Goal: Find specific page/section: Find specific page/section

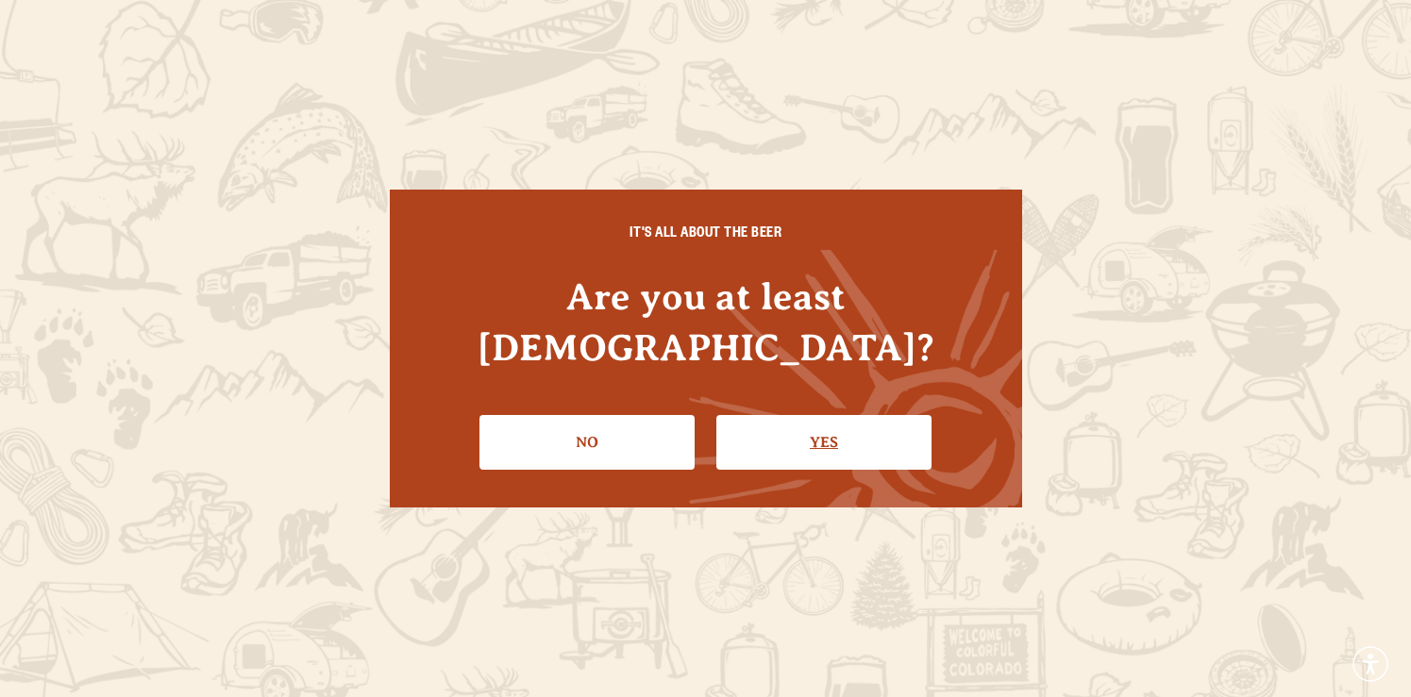
click at [820, 429] on link "Yes" at bounding box center [823, 442] width 215 height 55
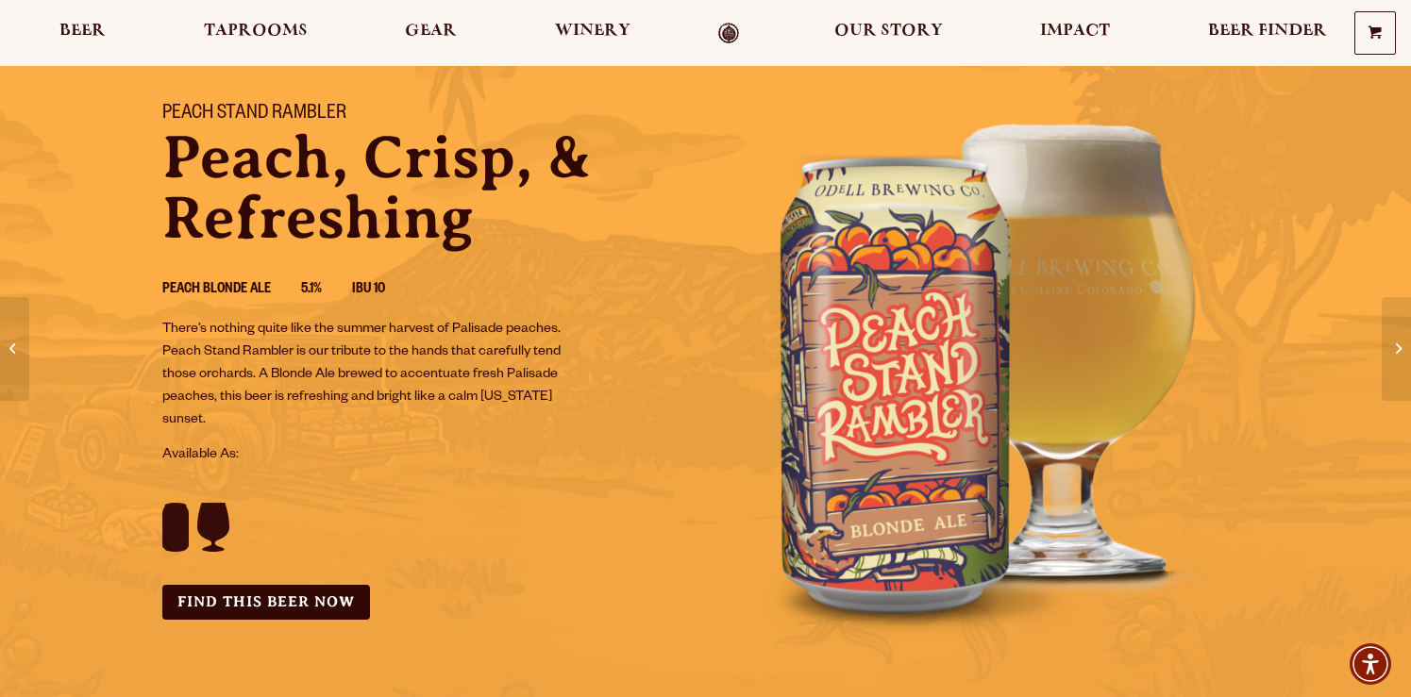
scroll to position [105, 0]
click at [231, 610] on link "Find this Beer Now" at bounding box center [266, 601] width 208 height 35
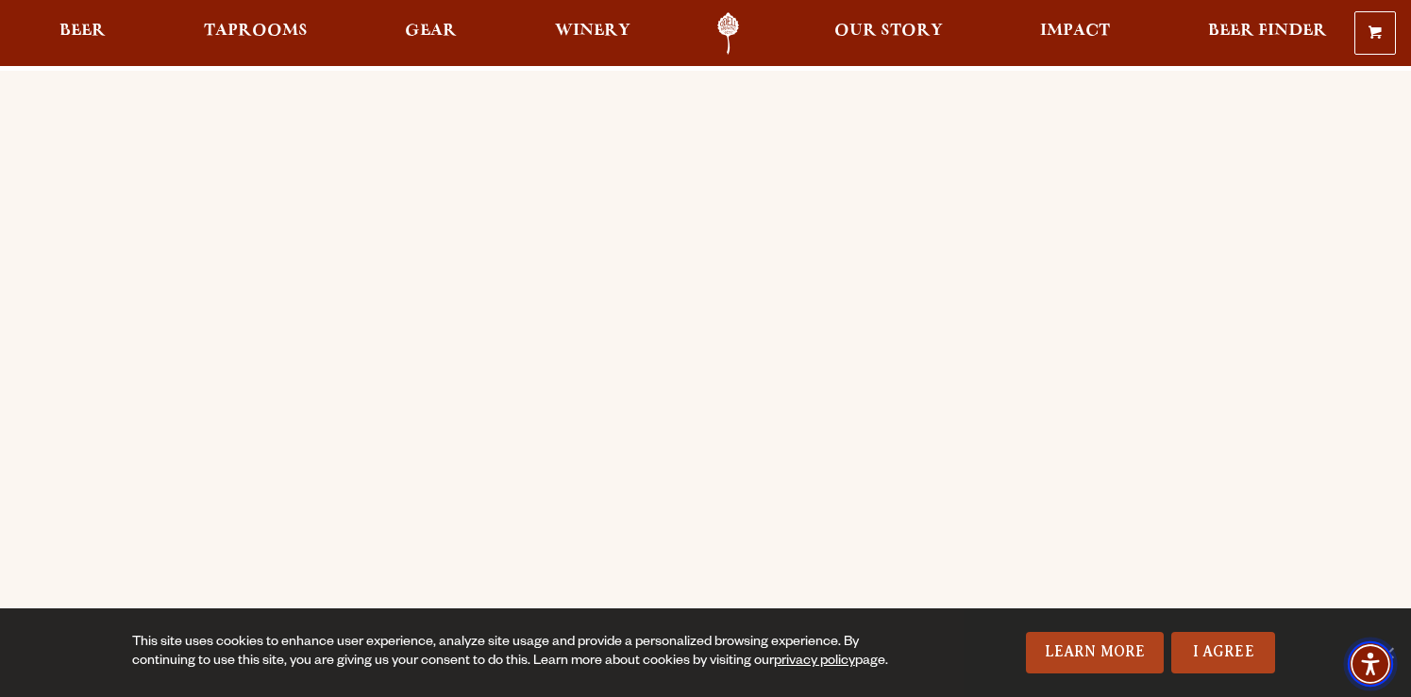
click at [1398, 647] on span "Accessibility Menu" at bounding box center [1370, 664] width 66 height 66
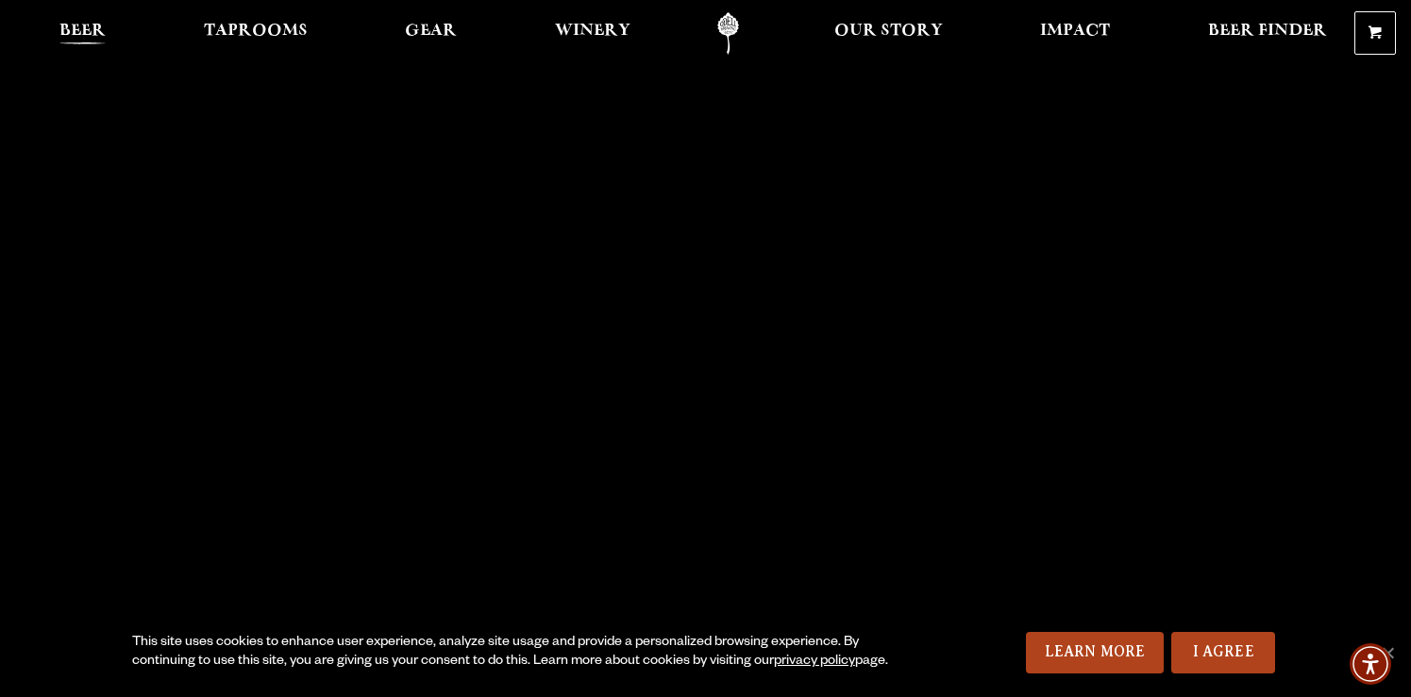
click at [87, 20] on link "Beer" at bounding box center [82, 33] width 71 height 42
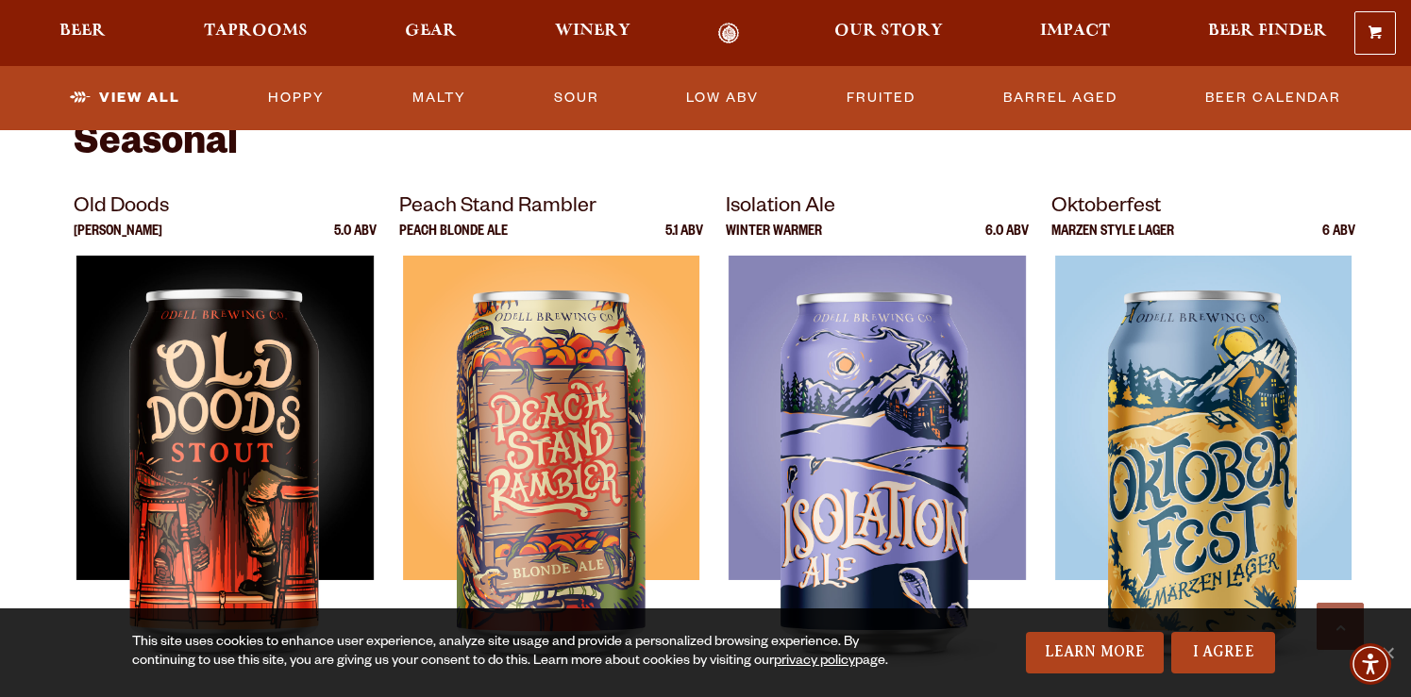
scroll to position [2568, 0]
click at [520, 210] on p "Peach Stand Rambler" at bounding box center [551, 209] width 304 height 34
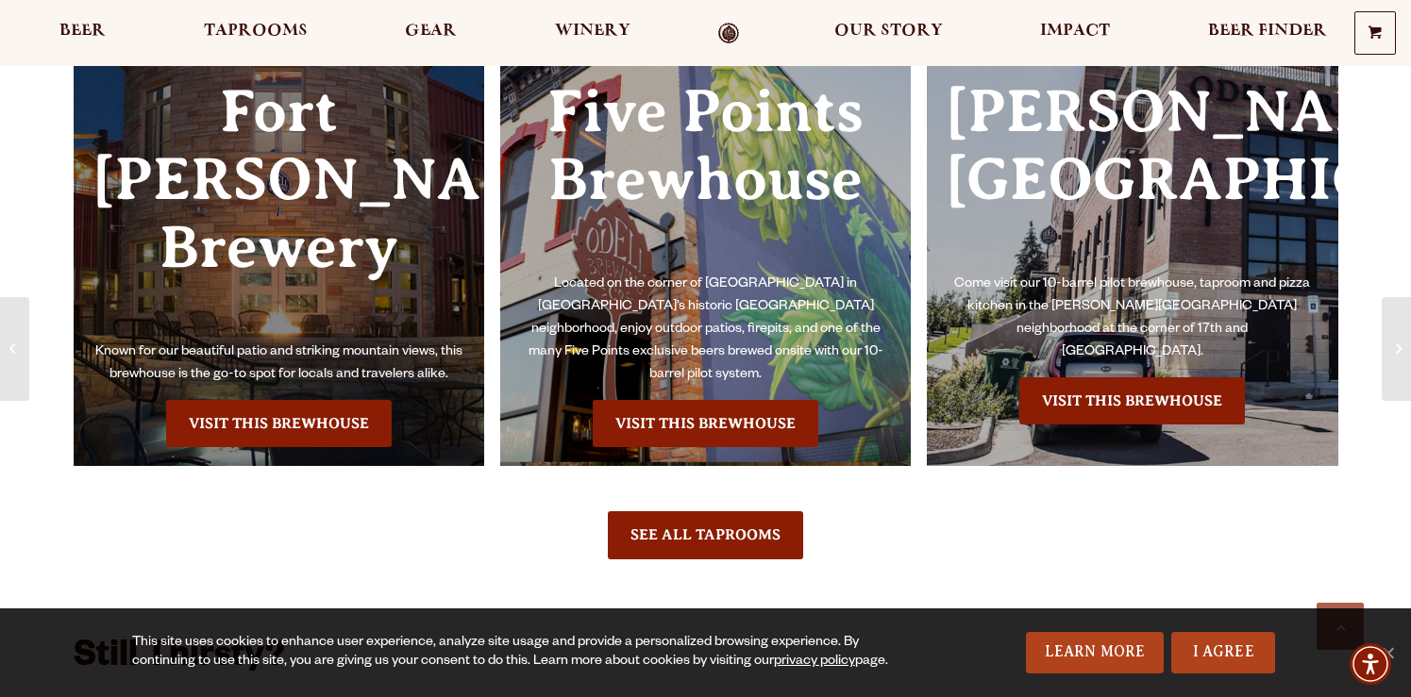
scroll to position [1592, 0]
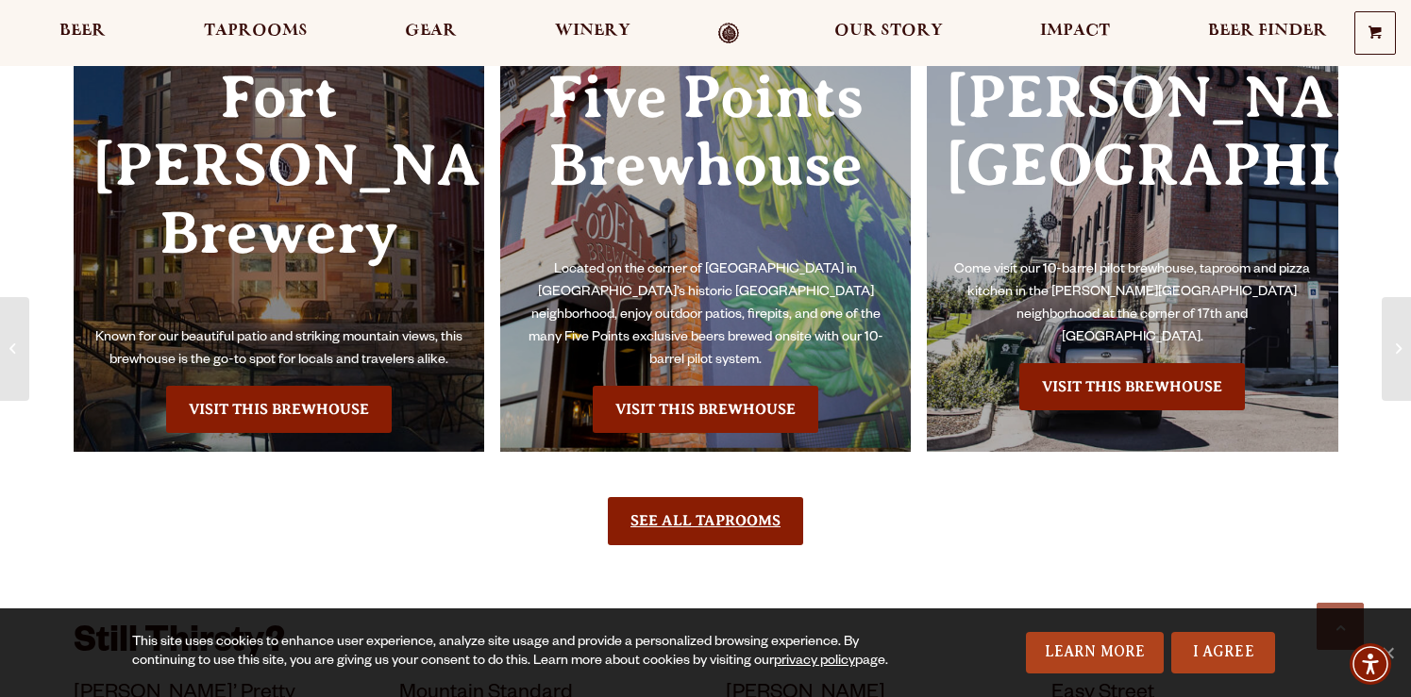
click at [733, 497] on link "See All Taprooms" at bounding box center [705, 520] width 195 height 47
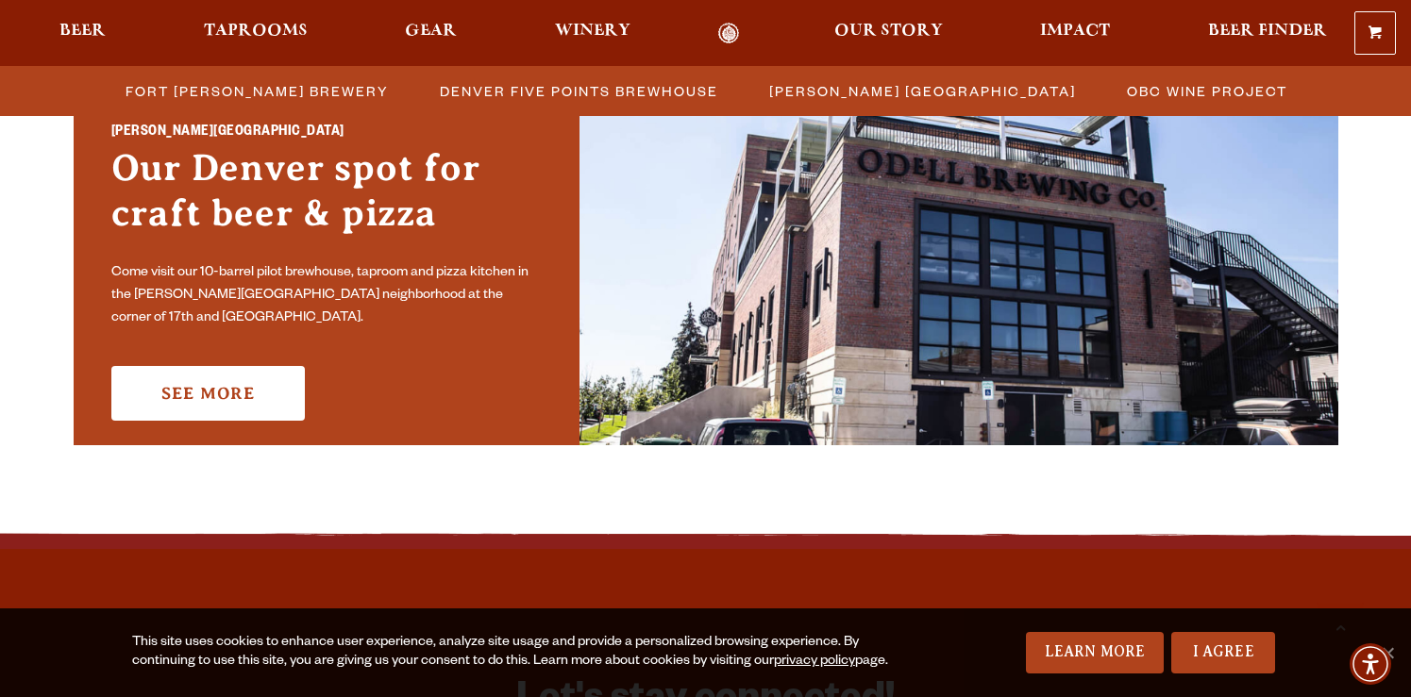
scroll to position [1317, 0]
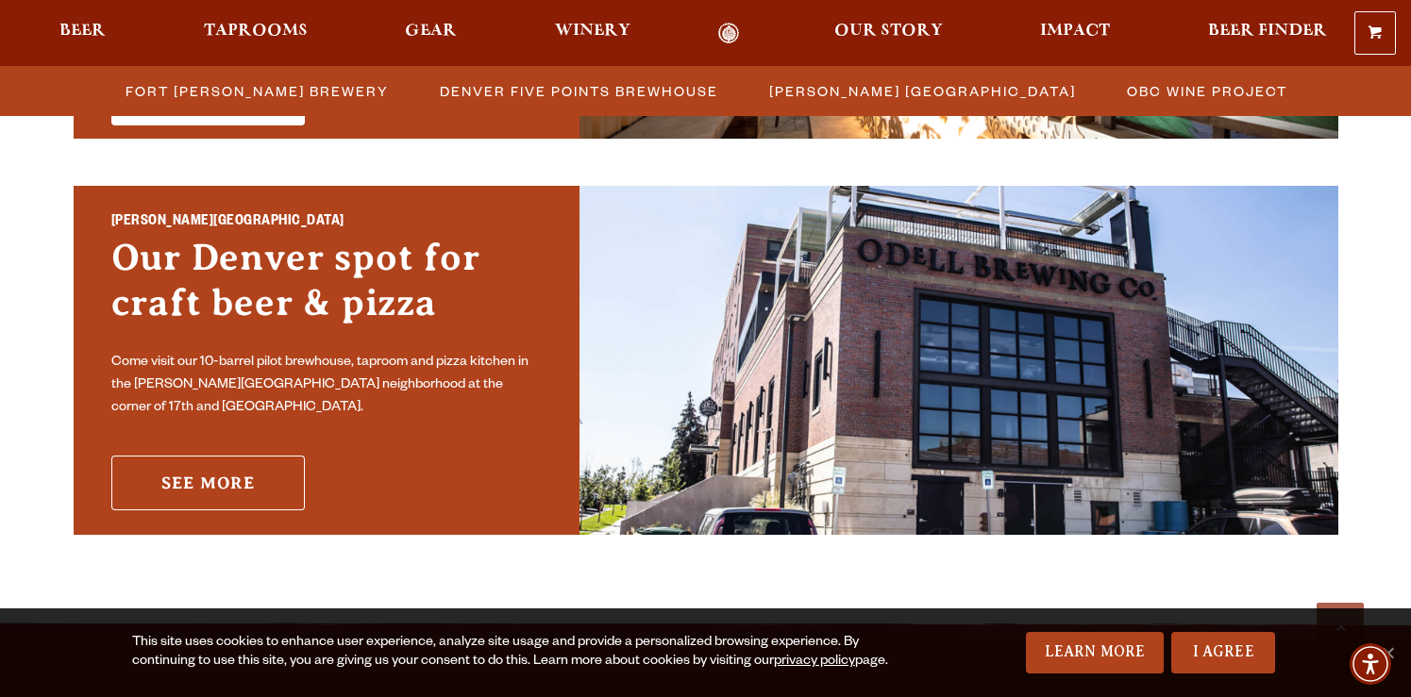
click at [203, 467] on link "See More" at bounding box center [207, 483] width 193 height 55
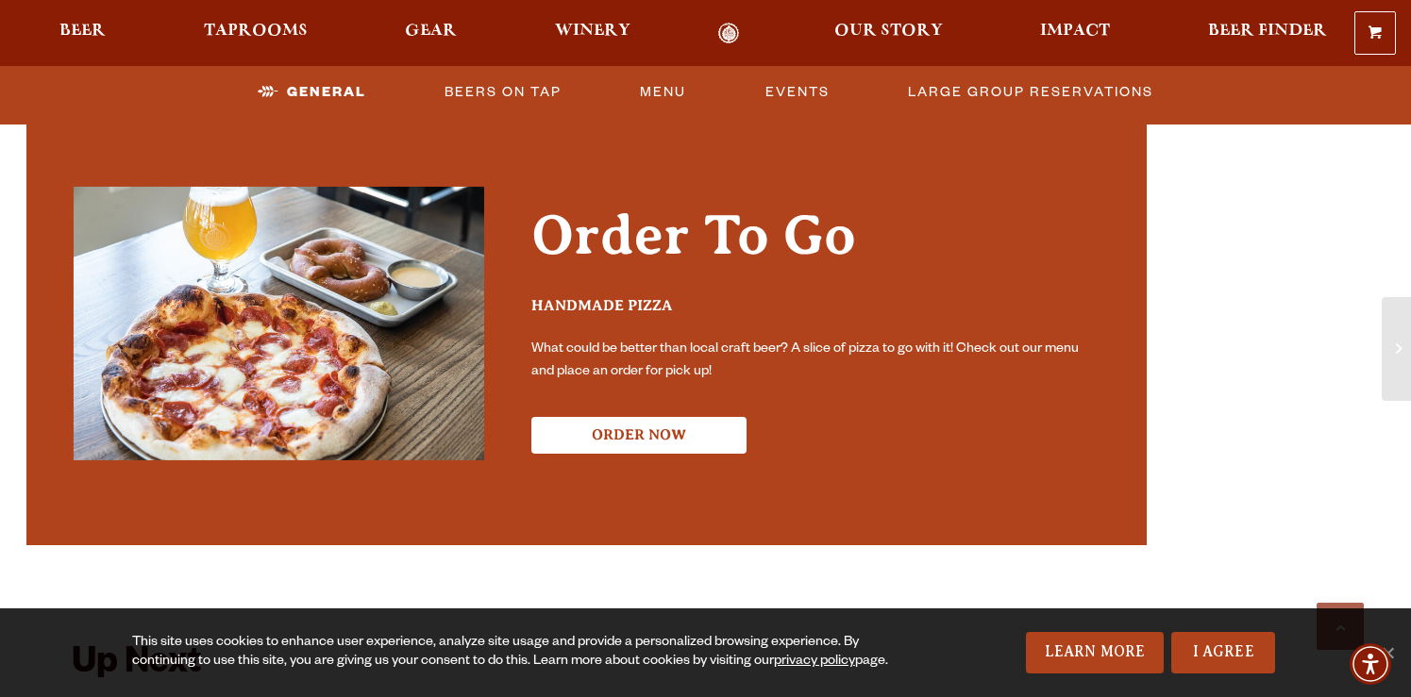
scroll to position [1735, 0]
